Goal: Transaction & Acquisition: Purchase product/service

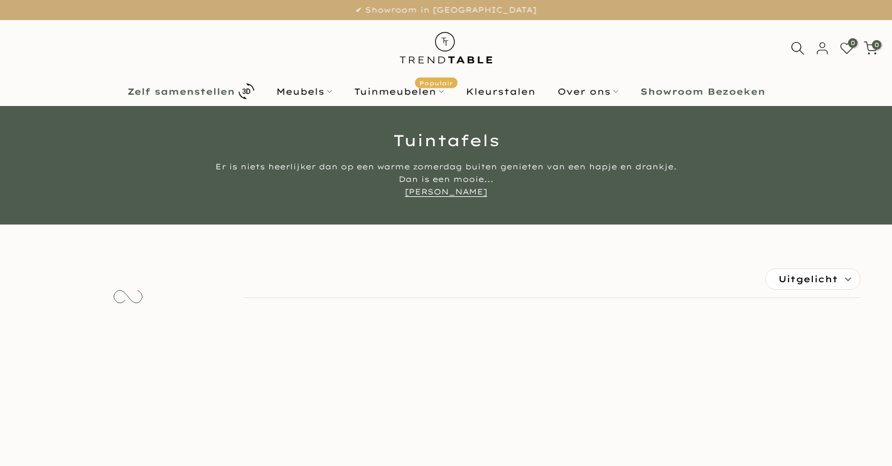
click at [208, 92] on b "Zelf samenstellen" at bounding box center [180, 91] width 107 height 9
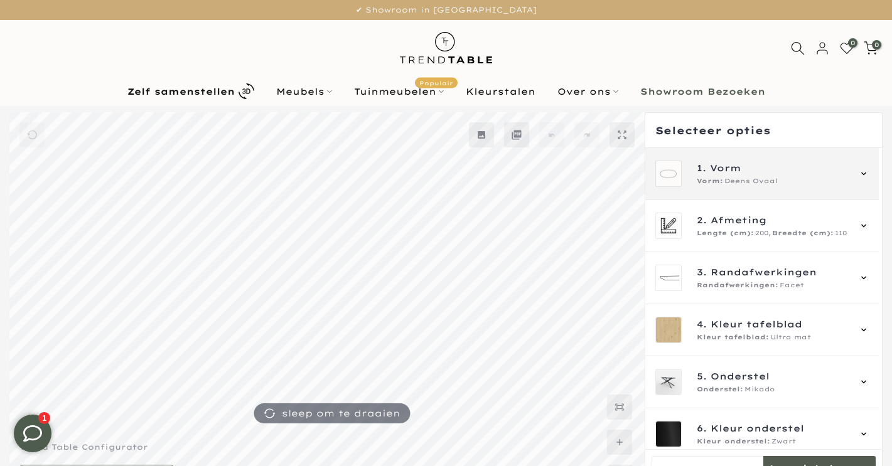
click at [714, 179] on span "Vorm:" at bounding box center [710, 181] width 26 height 10
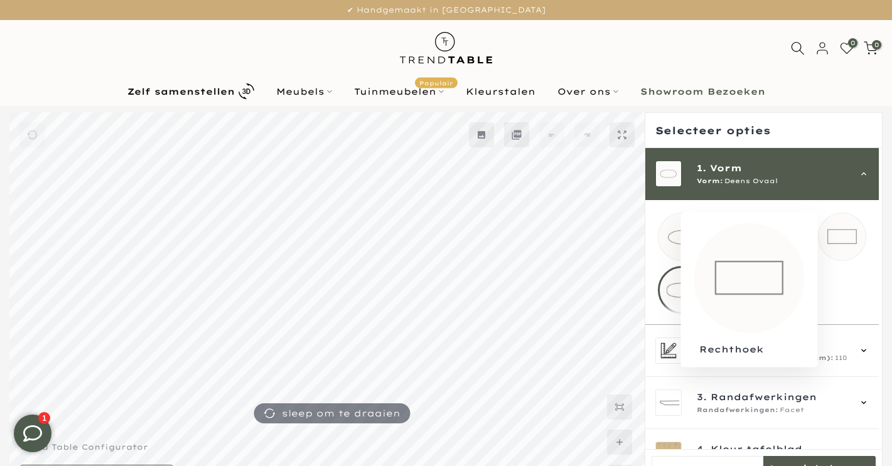
click at [845, 245] on mmq-loader at bounding box center [841, 236] width 47 height 47
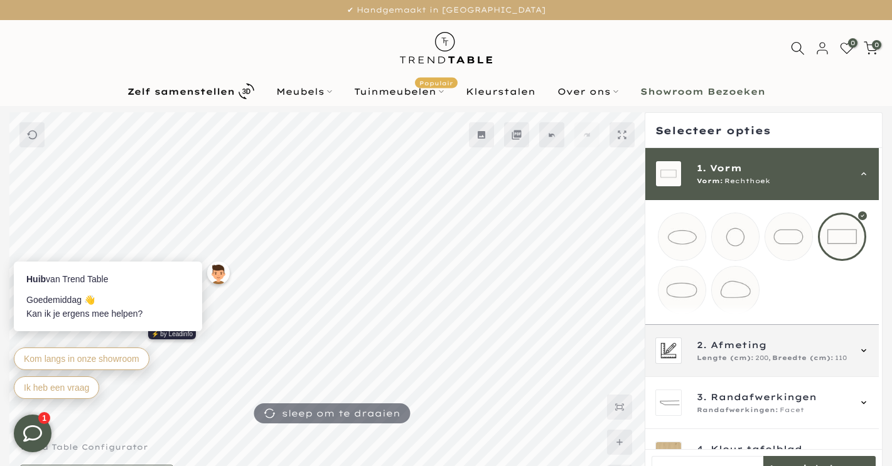
click at [703, 363] on span "Lengte (cm):" at bounding box center [725, 358] width 57 height 10
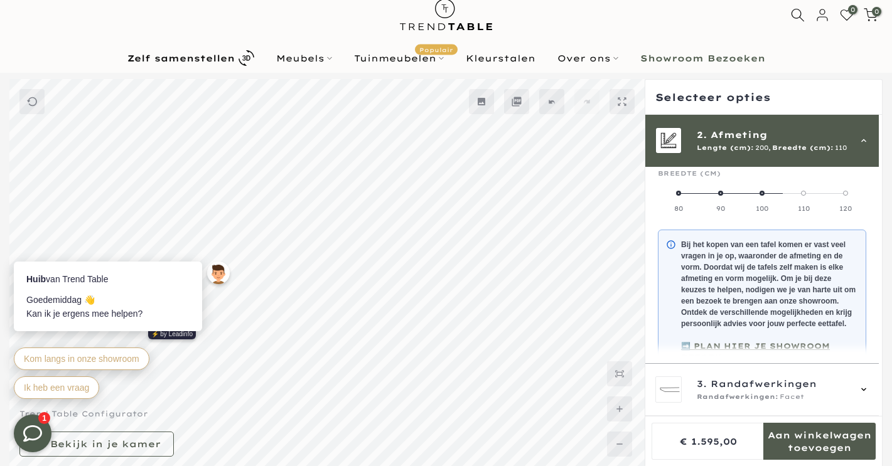
scroll to position [178, 0]
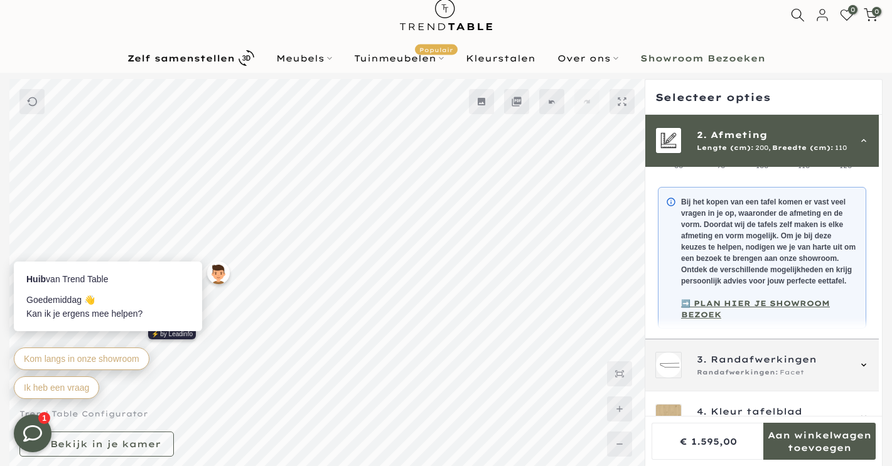
click at [712, 367] on span "Randafwerkingen" at bounding box center [763, 360] width 106 height 14
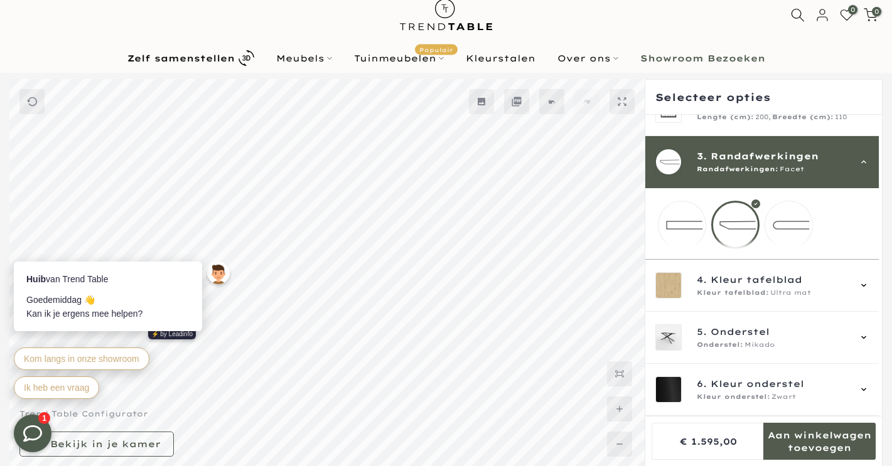
scroll to position [94, 0]
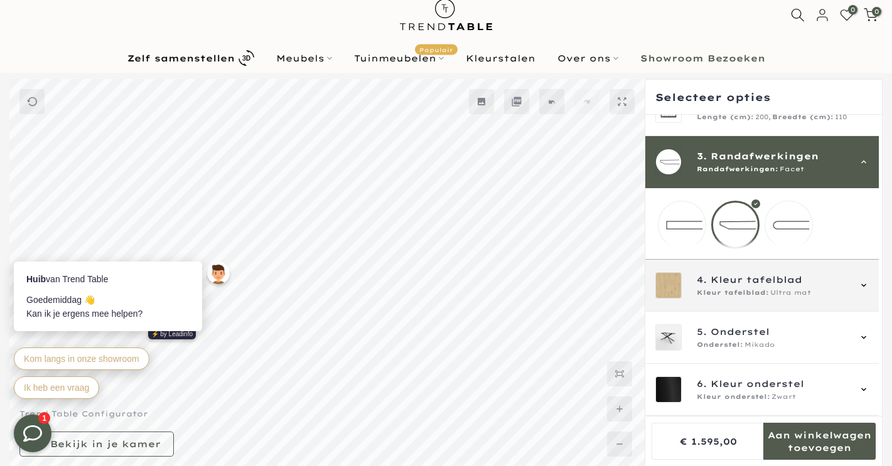
click at [731, 283] on span "Kleur tafelblad" at bounding box center [756, 280] width 92 height 14
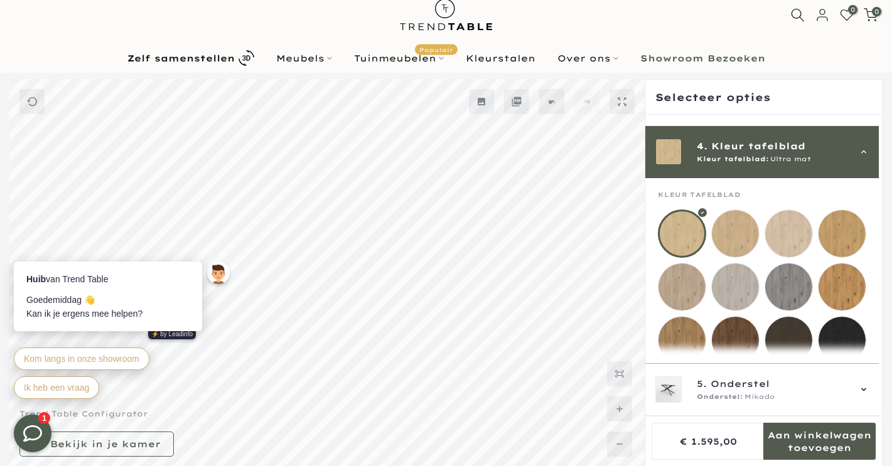
scroll to position [156, 0]
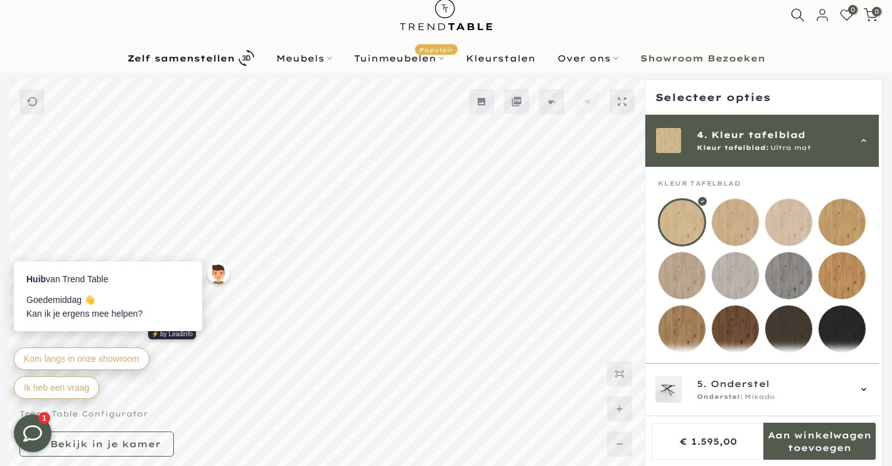
click at [788, 220] on mmq-loader at bounding box center [788, 222] width 47 height 47
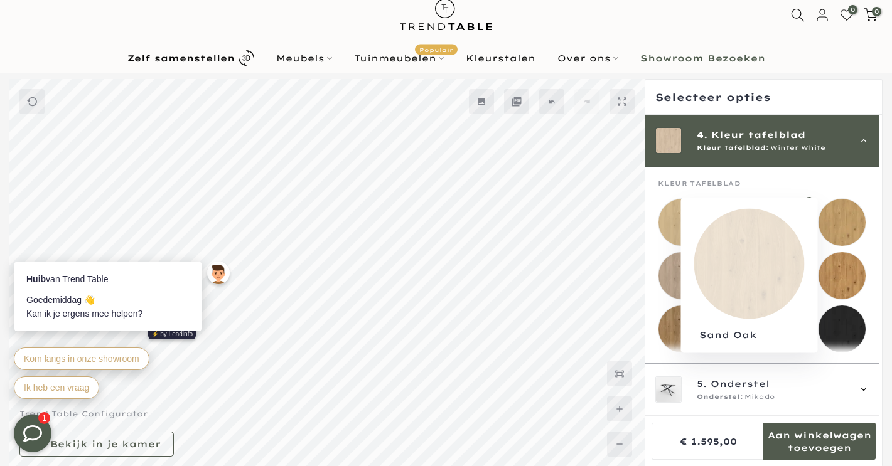
click at [839, 222] on mmq-loader at bounding box center [841, 222] width 47 height 47
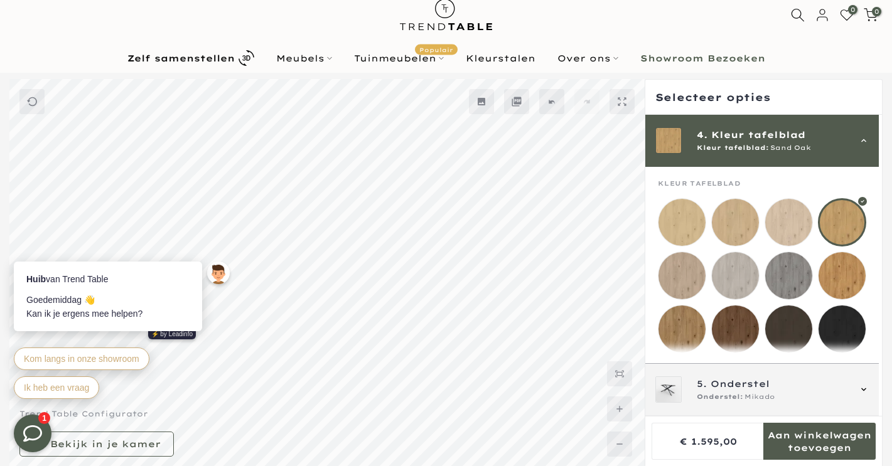
click at [712, 386] on span "Onderstel" at bounding box center [739, 384] width 59 height 14
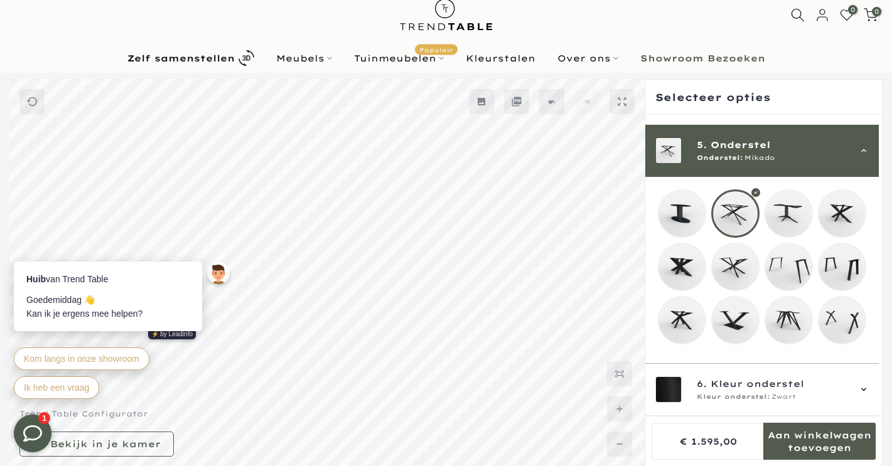
scroll to position [208, 0]
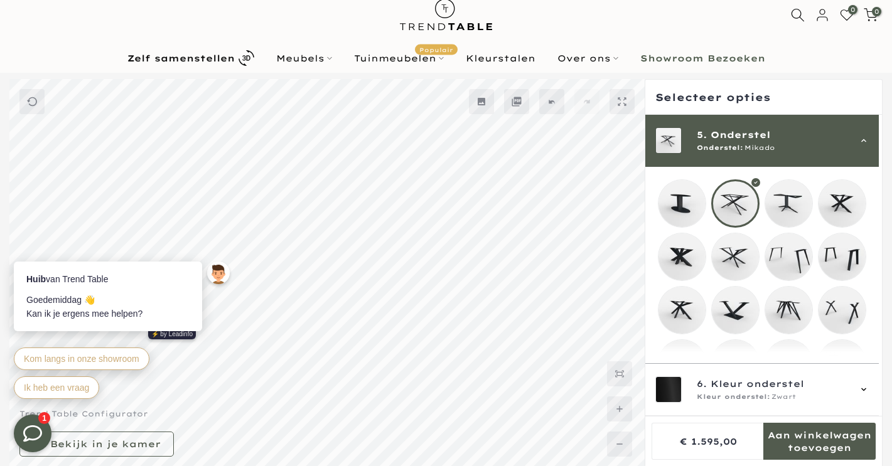
click at [744, 315] on mmq-loader at bounding box center [735, 310] width 47 height 47
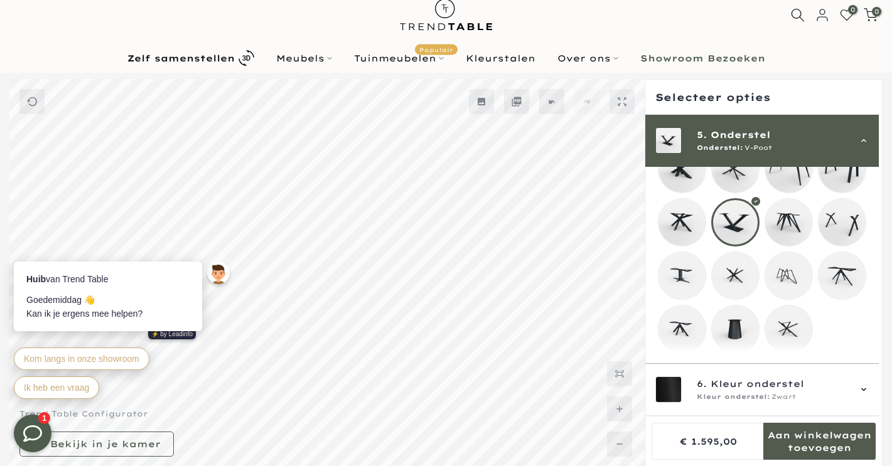
scroll to position [314, 0]
